Goal: Task Accomplishment & Management: Use online tool/utility

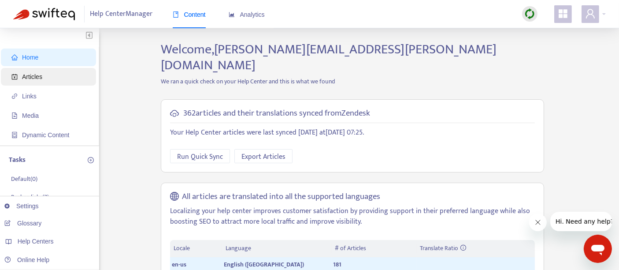
click at [71, 78] on span "Articles" at bounding box center [50, 77] width 78 height 18
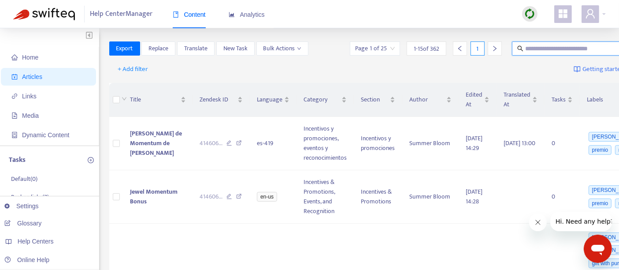
click at [525, 46] on input "text" at bounding box center [567, 49] width 85 height 10
paste input "**********"
type input "**********"
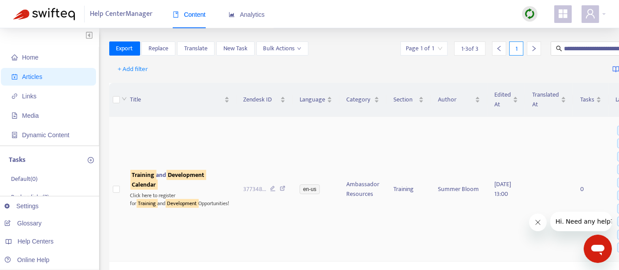
scroll to position [0, 0]
drag, startPoint x: 234, startPoint y: 138, endPoint x: 291, endPoint y: 123, distance: 58.8
click at [293, 138] on td "en-us" at bounding box center [316, 189] width 47 height 145
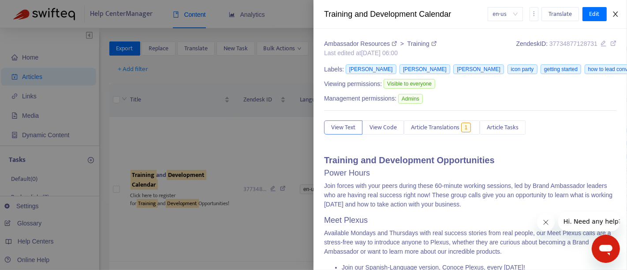
click at [615, 13] on icon "close" at bounding box center [615, 14] width 7 height 7
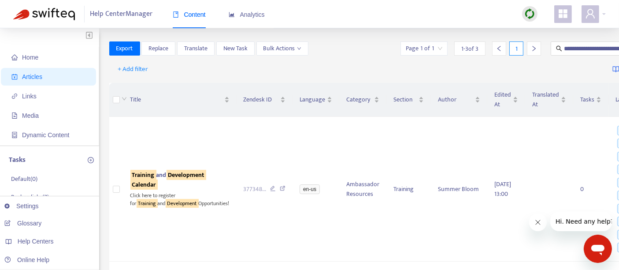
drag, startPoint x: 533, startPoint y: 11, endPoint x: 551, endPoint y: 57, distance: 49.1
click at [533, 11] on img at bounding box center [530, 13] width 11 height 11
click at [559, 32] on link "Quick Sync" at bounding box center [547, 32] width 37 height 10
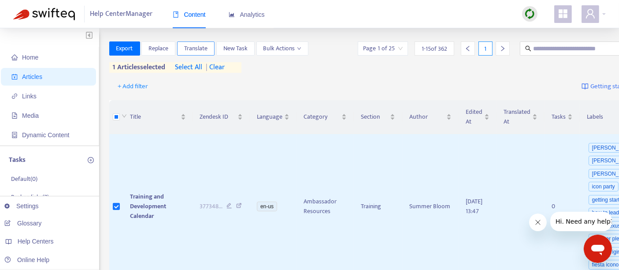
click at [206, 48] on span "Translate" at bounding box center [195, 49] width 23 height 10
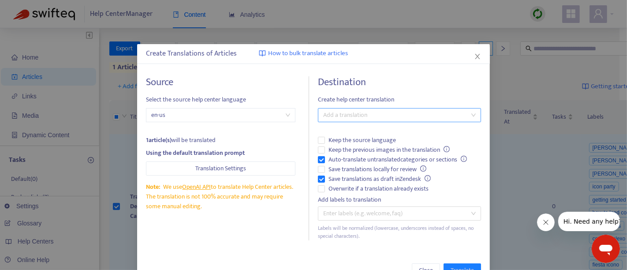
drag, startPoint x: 347, startPoint y: 111, endPoint x: 350, endPoint y: 120, distance: 9.1
click at [348, 111] on div at bounding box center [395, 115] width 150 height 11
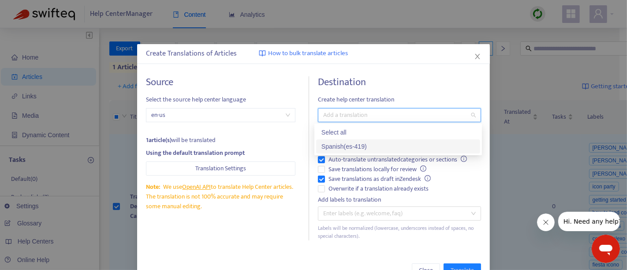
click at [360, 146] on div "Spanish ( es-419 )" at bounding box center [397, 146] width 153 height 10
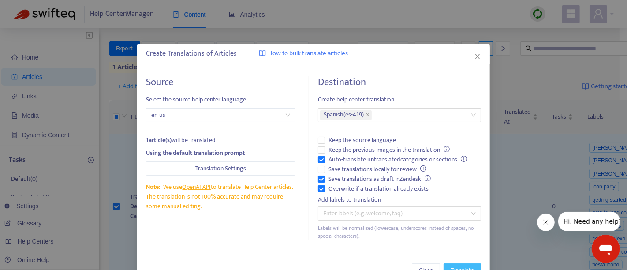
click at [445, 264] on button "Translate" at bounding box center [461, 270] width 37 height 14
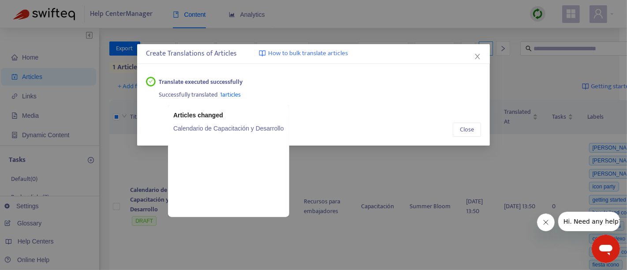
click at [229, 95] on span "1 articles" at bounding box center [230, 94] width 21 height 10
click at [206, 132] on link "Calendario de Capacitación y Desarrollo" at bounding box center [228, 128] width 111 height 10
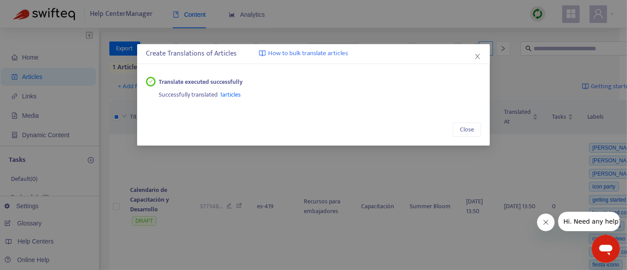
drag, startPoint x: 474, startPoint y: 53, endPoint x: 486, endPoint y: 0, distance: 54.2
click at [474, 52] on button "Close" at bounding box center [478, 57] width 10 height 10
